Goal: Information Seeking & Learning: Learn about a topic

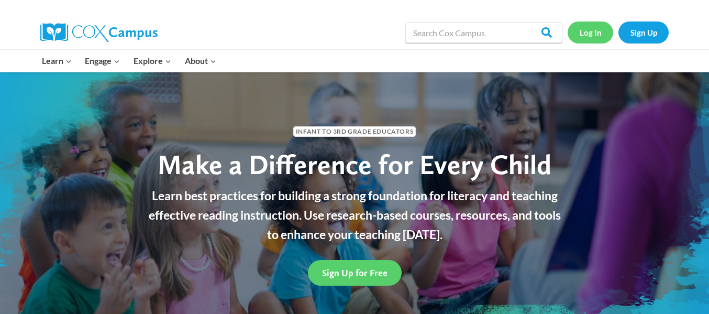
click at [593, 34] on link "Log In" at bounding box center [591, 31] width 46 height 21
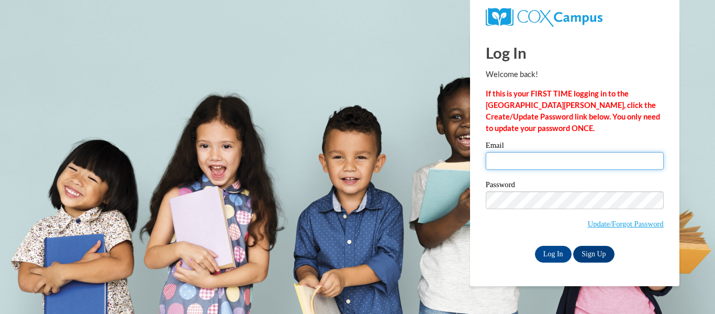
click at [512, 155] on input "Email" at bounding box center [575, 161] width 178 height 18
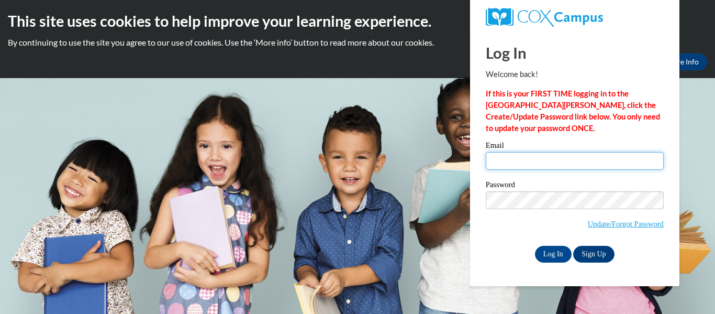
type input "[EMAIL_ADDRESS][DOMAIN_NAME]"
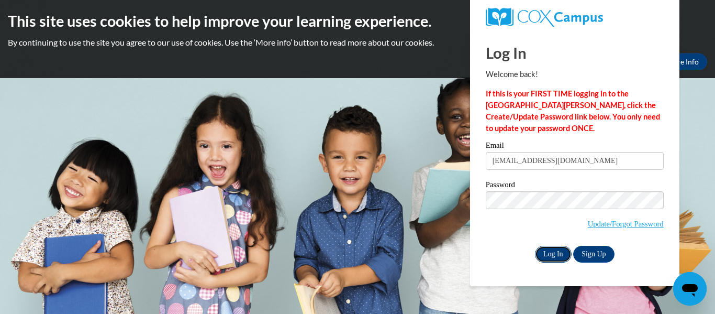
click at [552, 252] on input "Log In" at bounding box center [553, 254] width 37 height 17
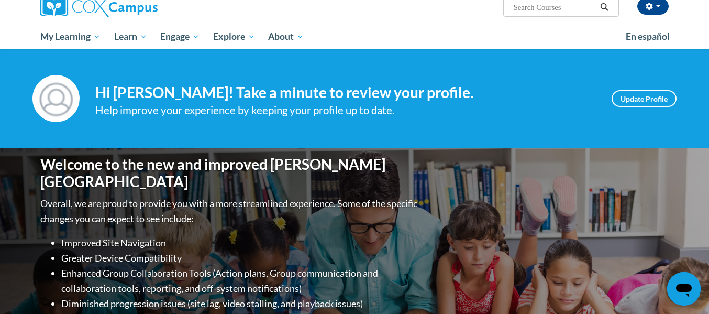
scroll to position [67, 0]
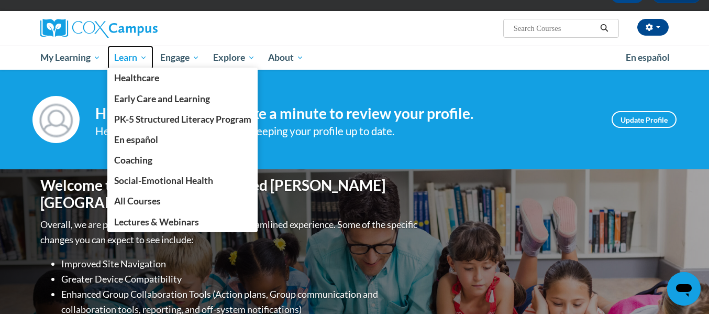
click at [126, 55] on span "Learn" at bounding box center [130, 57] width 33 height 13
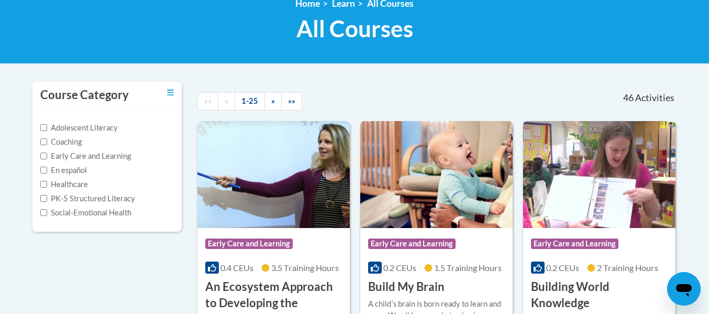
scroll to position [155, 0]
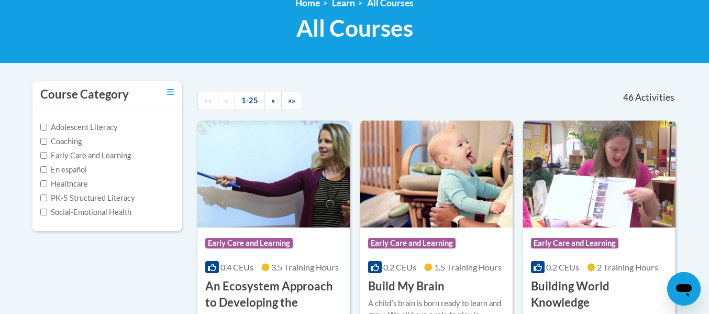
click at [98, 125] on label "Adolescent Literacy" at bounding box center [78, 127] width 77 height 12
click at [47, 125] on input "Adolescent Literacy" at bounding box center [43, 127] width 7 height 7
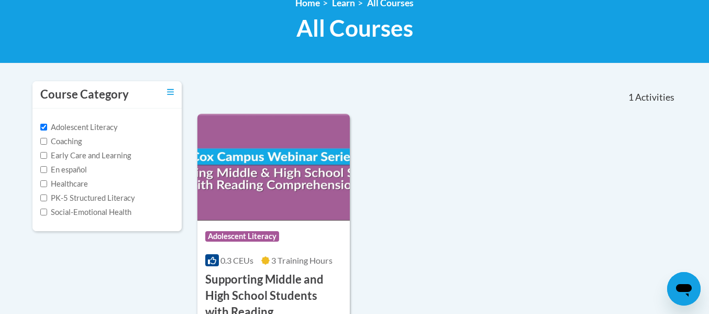
click at [106, 128] on label "Adolescent Literacy" at bounding box center [78, 127] width 77 height 12
click at [47, 128] on input "Adolescent Literacy" at bounding box center [43, 127] width 7 height 7
checkbox input "false"
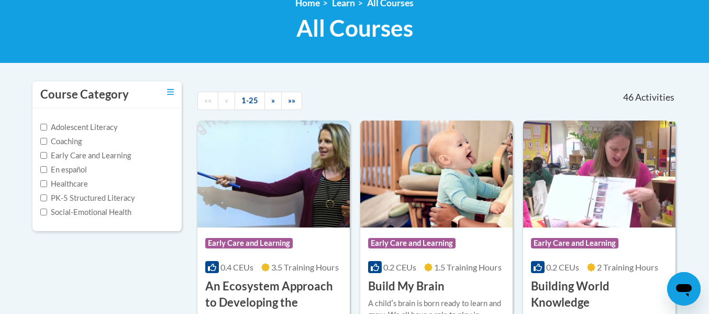
click at [72, 139] on label "Coaching" at bounding box center [60, 142] width 41 height 12
click at [47, 139] on input "Coaching" at bounding box center [43, 141] width 7 height 7
checkbox input "true"
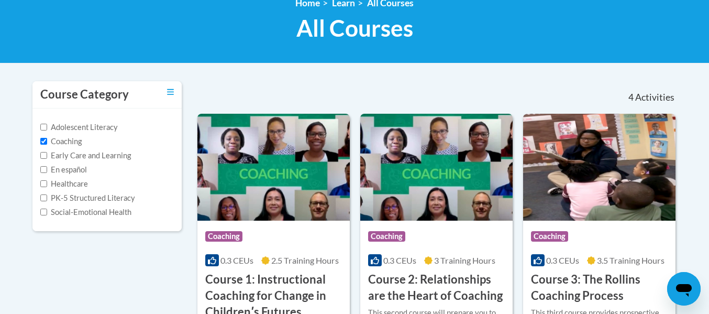
click at [96, 153] on label "Early Care and Learning" at bounding box center [85, 156] width 91 height 12
click at [47, 153] on input "Early Care and Learning" at bounding box center [43, 155] width 7 height 7
checkbox input "true"
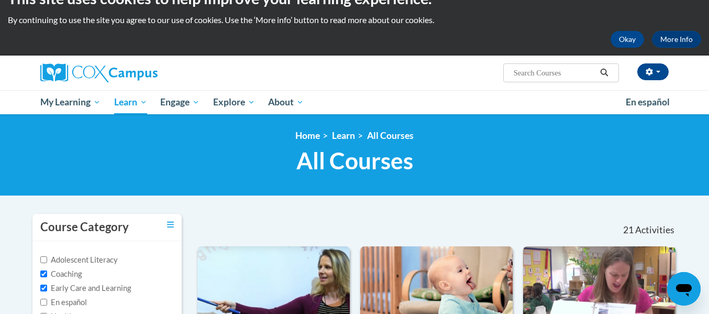
scroll to position [0, 0]
